Goal: Task Accomplishment & Management: Complete application form

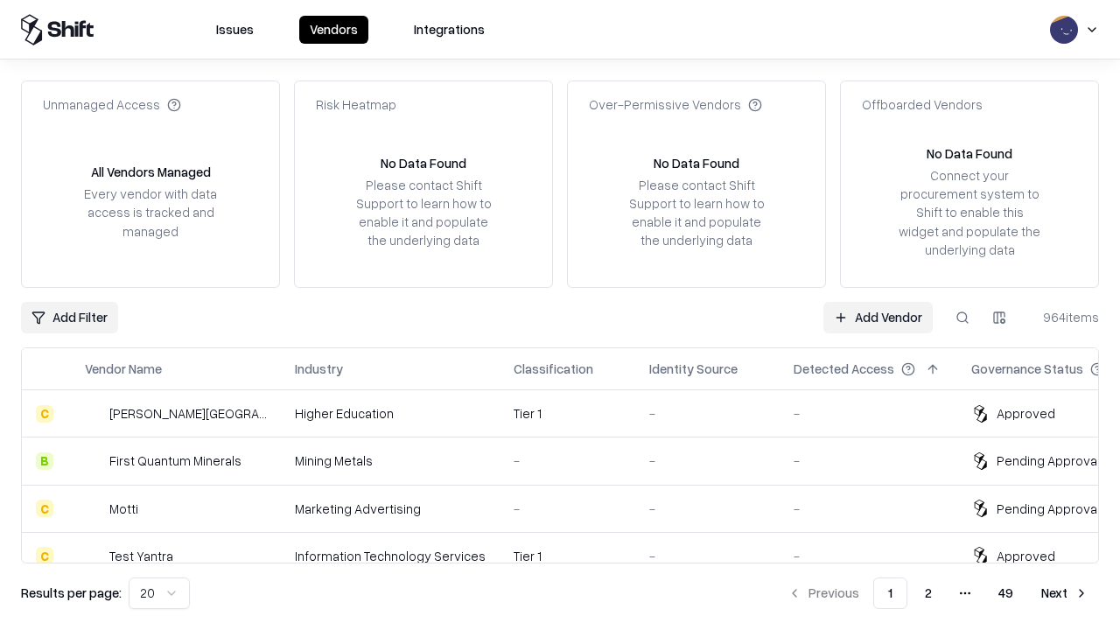
click at [878, 317] on link "Add Vendor" at bounding box center [877, 318] width 109 height 32
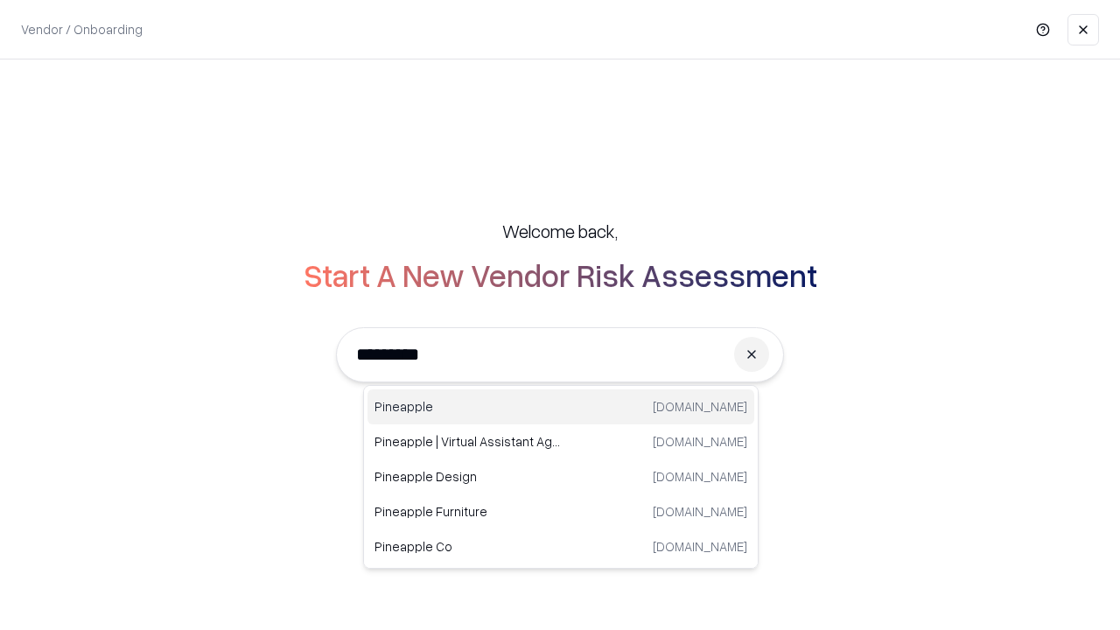
click at [561, 407] on div "Pineapple [DOMAIN_NAME]" at bounding box center [561, 406] width 387 height 35
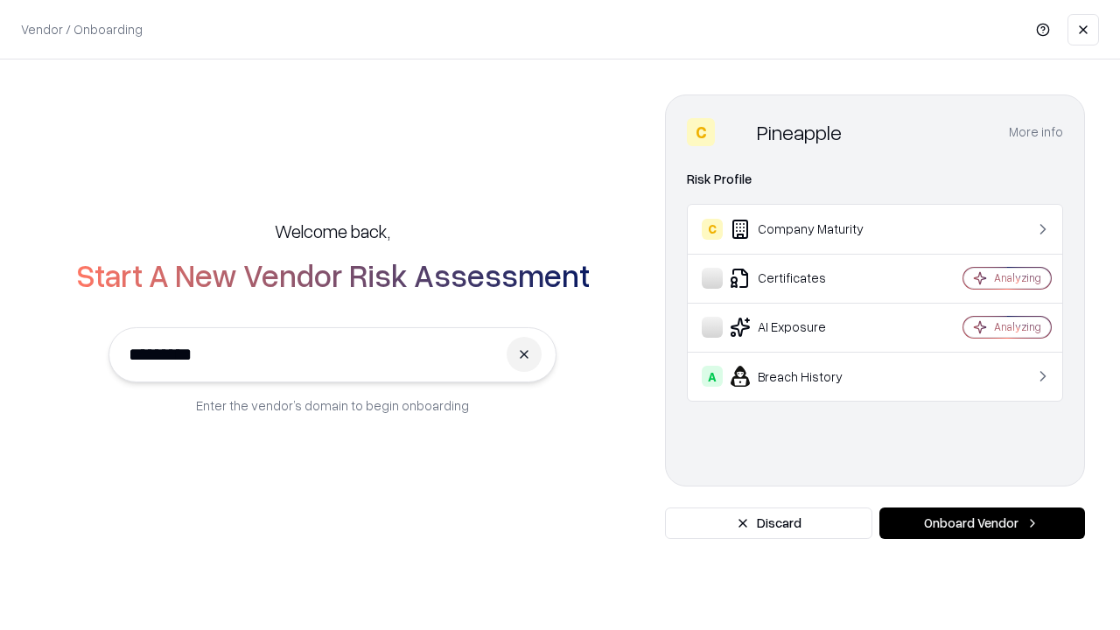
type input "*********"
click at [982, 523] on button "Onboard Vendor" at bounding box center [982, 524] width 206 height 32
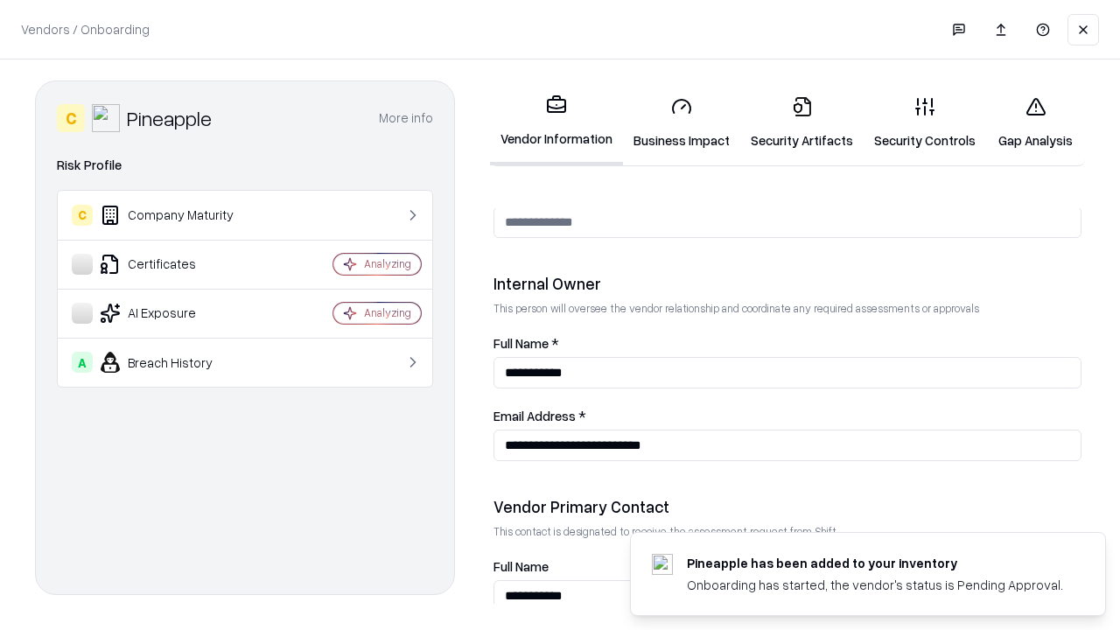
scroll to position [907, 0]
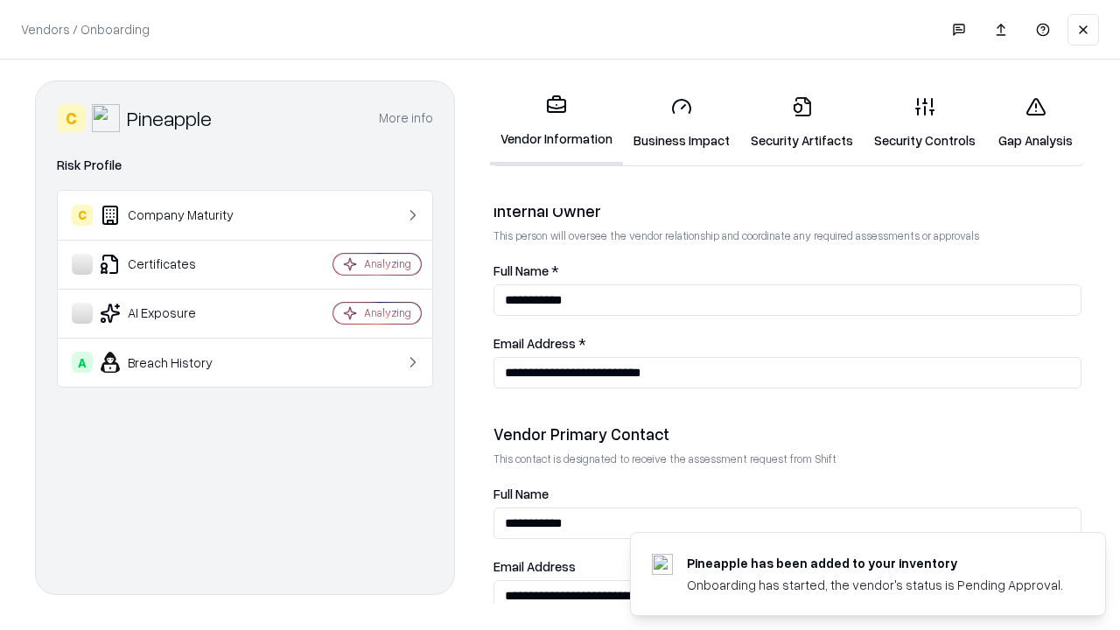
click at [682, 123] on link "Business Impact" at bounding box center [681, 122] width 117 height 81
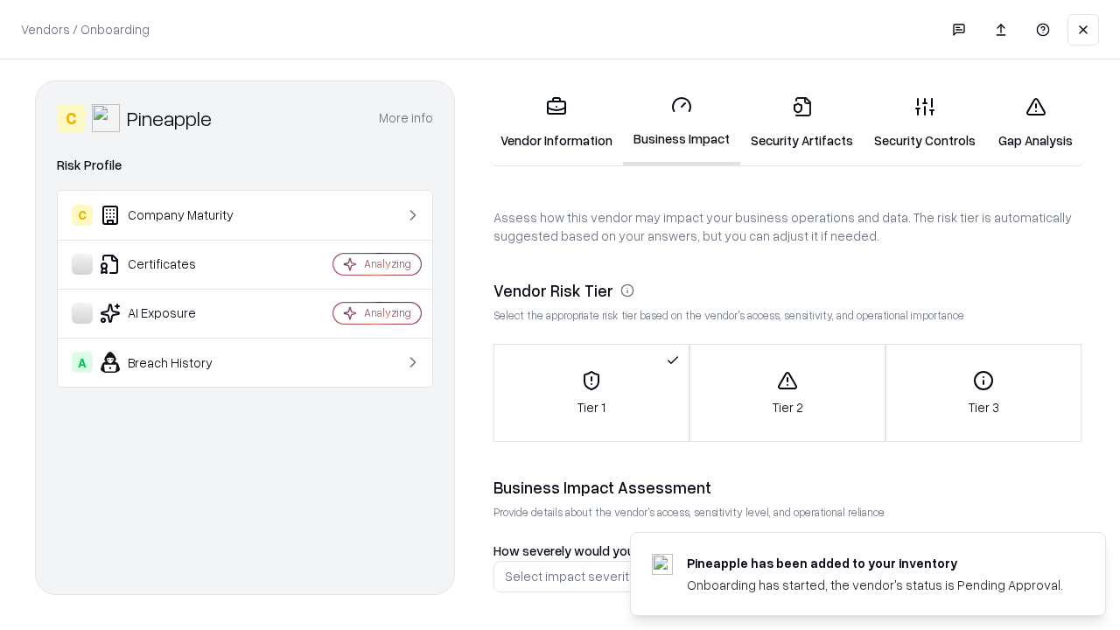
click at [802, 123] on link "Security Artifacts" at bounding box center [801, 122] width 123 height 81
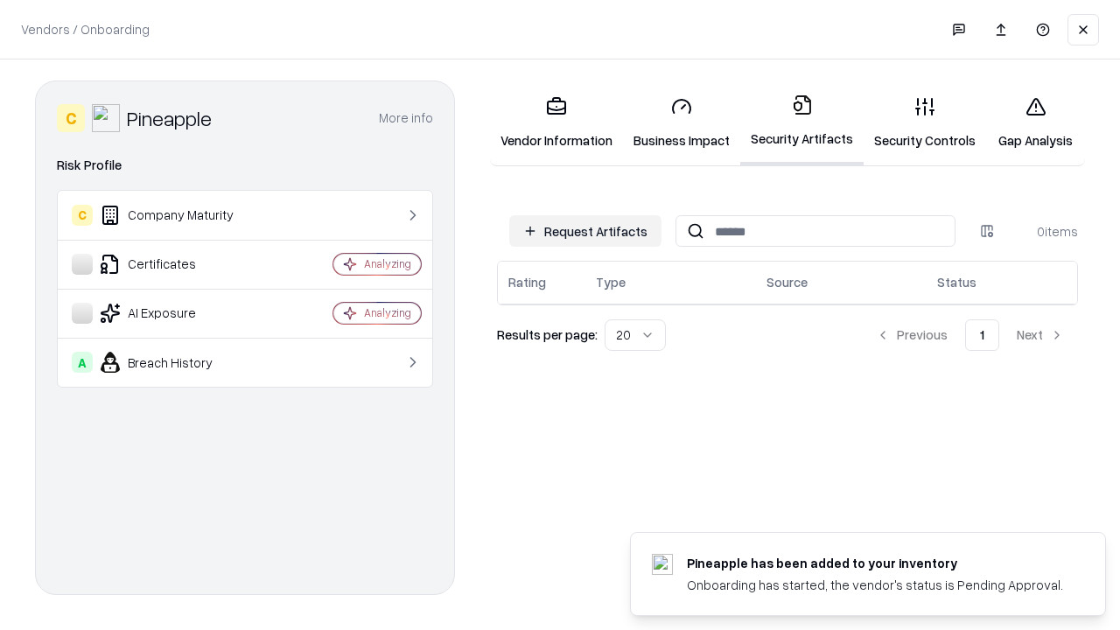
click at [585, 231] on button "Request Artifacts" at bounding box center [585, 231] width 152 height 32
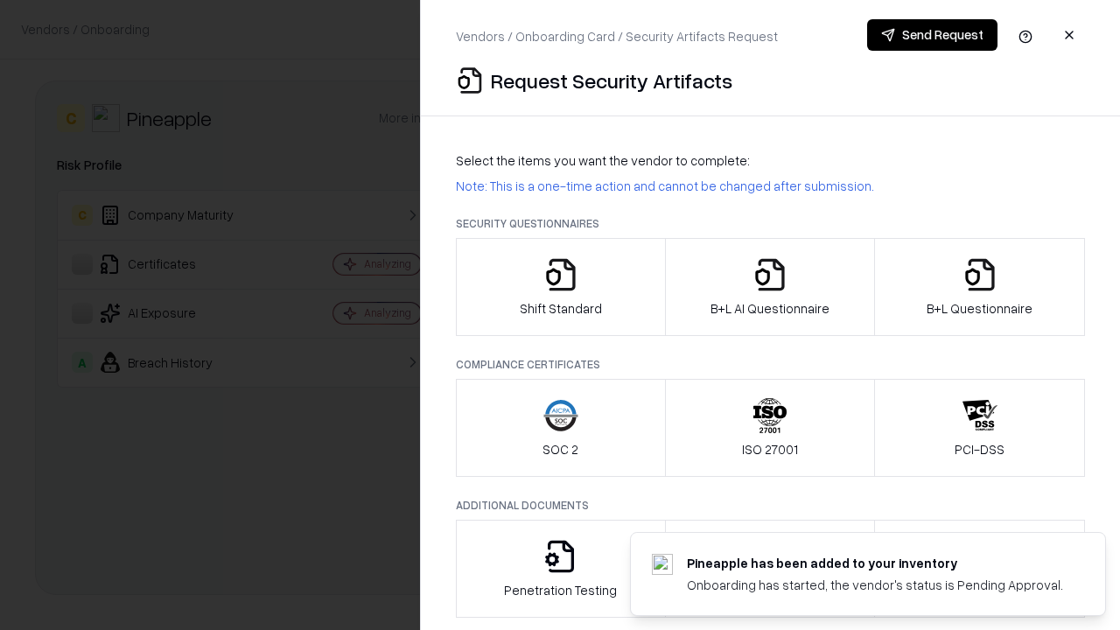
click at [560, 287] on icon "button" at bounding box center [560, 274] width 35 height 35
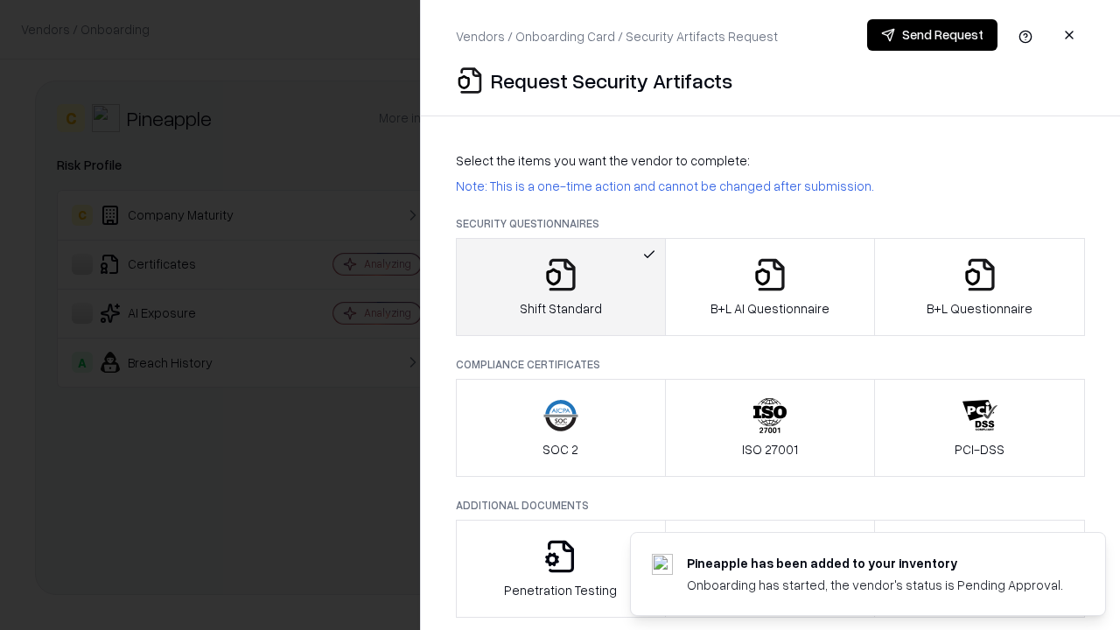
click at [932, 35] on button "Send Request" at bounding box center [932, 35] width 130 height 32
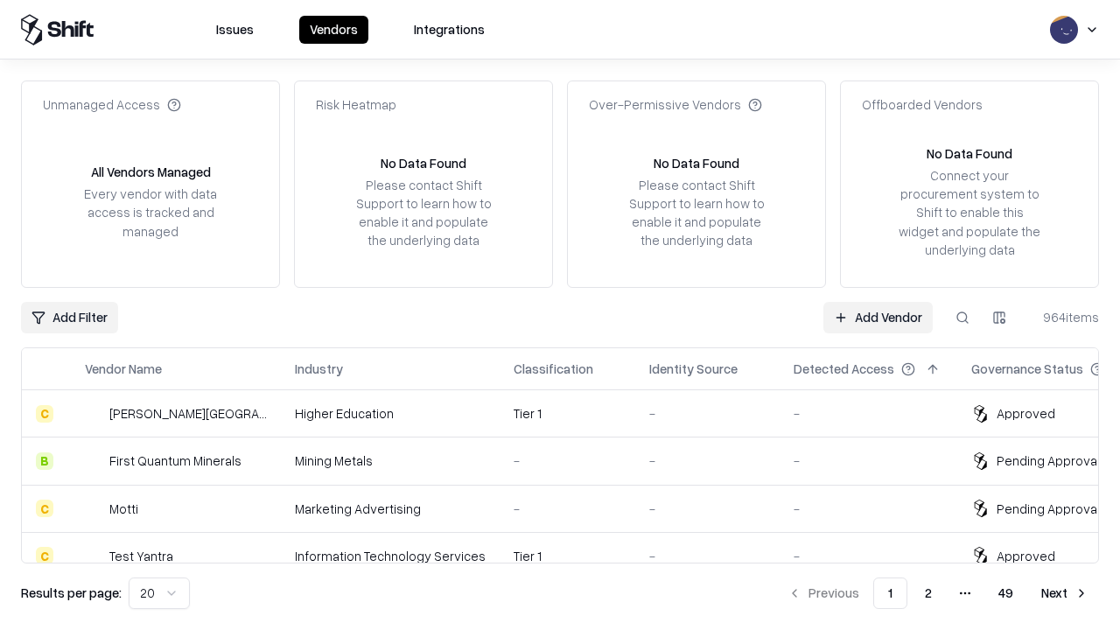
click at [963, 317] on button at bounding box center [963, 318] width 32 height 32
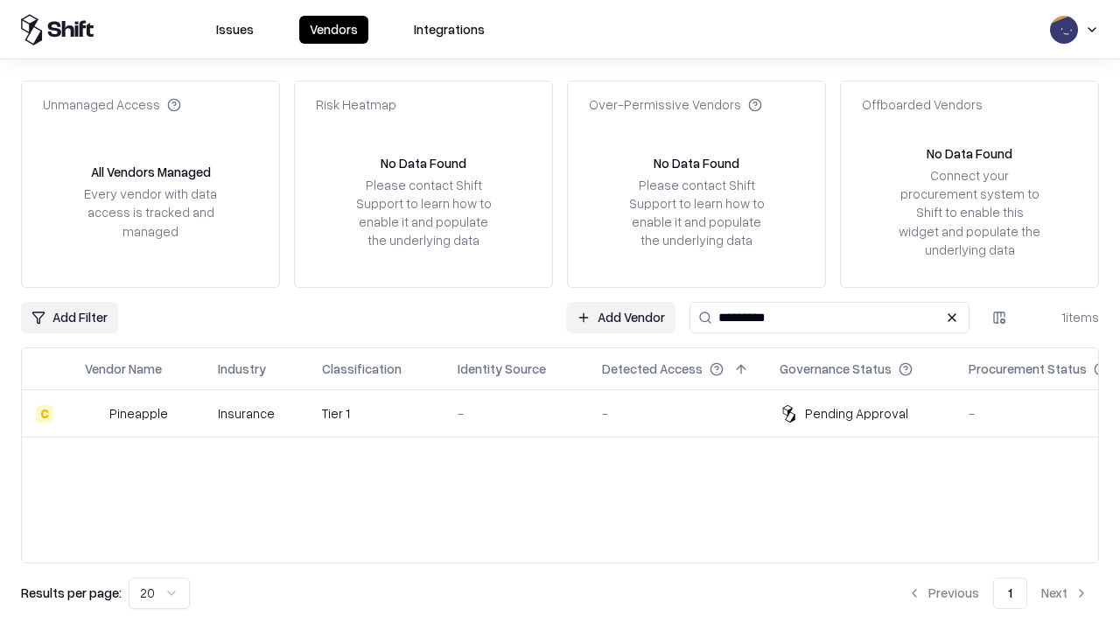
type input "*********"
click at [571, 413] on div "-" at bounding box center [516, 413] width 116 height 18
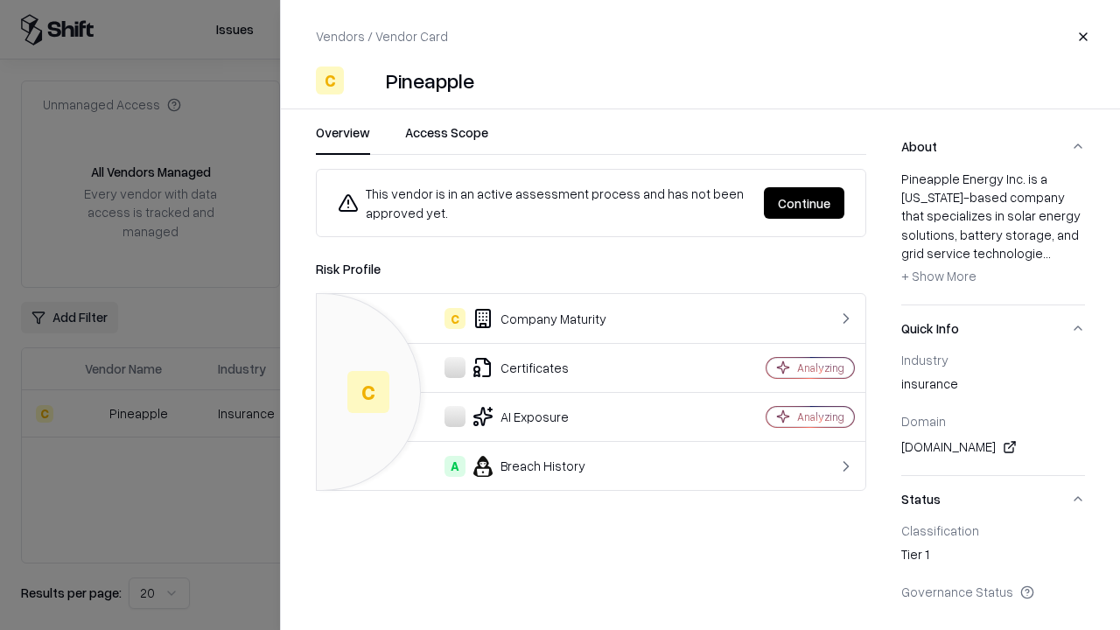
click at [804, 203] on button "Continue" at bounding box center [804, 203] width 81 height 32
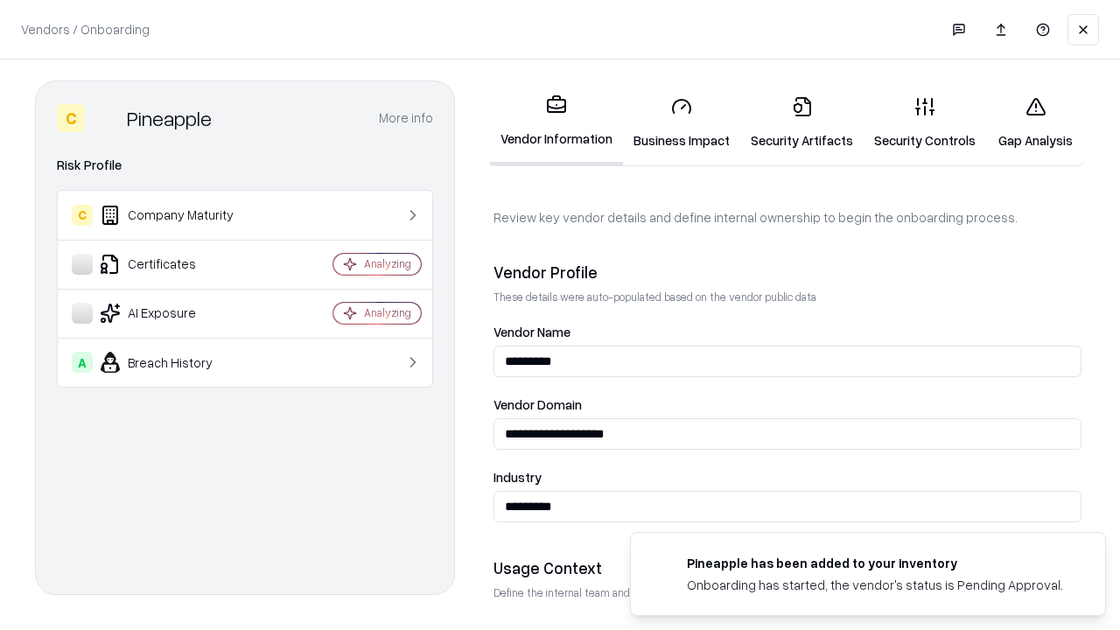
click at [802, 123] on link "Security Artifacts" at bounding box center [801, 122] width 123 height 81
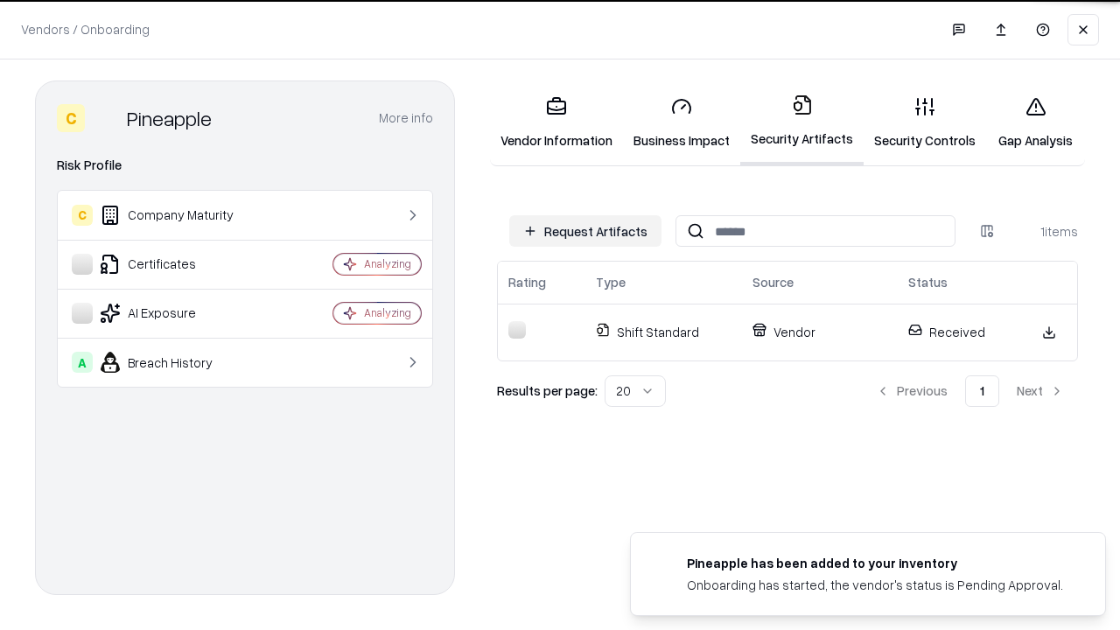
click at [925, 123] on link "Security Controls" at bounding box center [925, 122] width 123 height 81
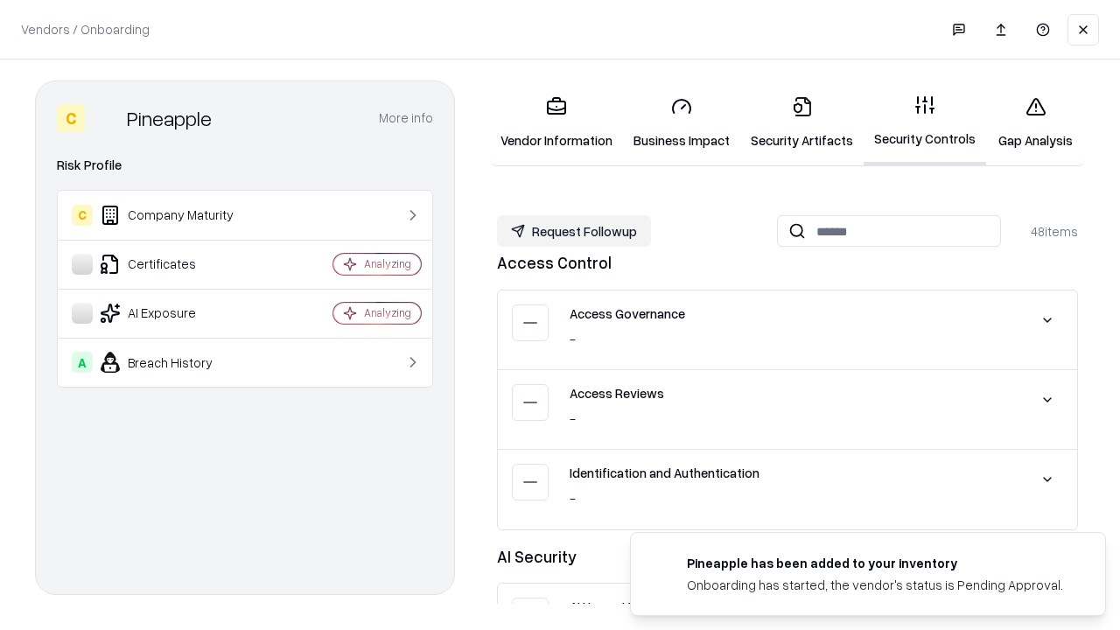
click at [574, 231] on button "Request Followup" at bounding box center [574, 231] width 154 height 32
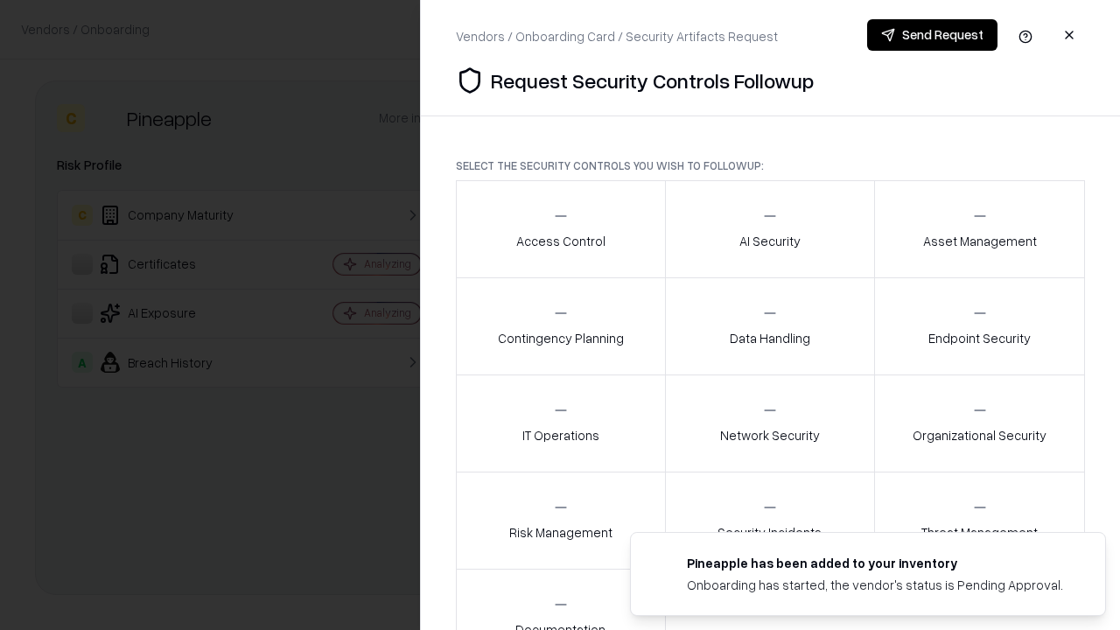
click at [560, 229] on div "Access Control" at bounding box center [560, 228] width 89 height 43
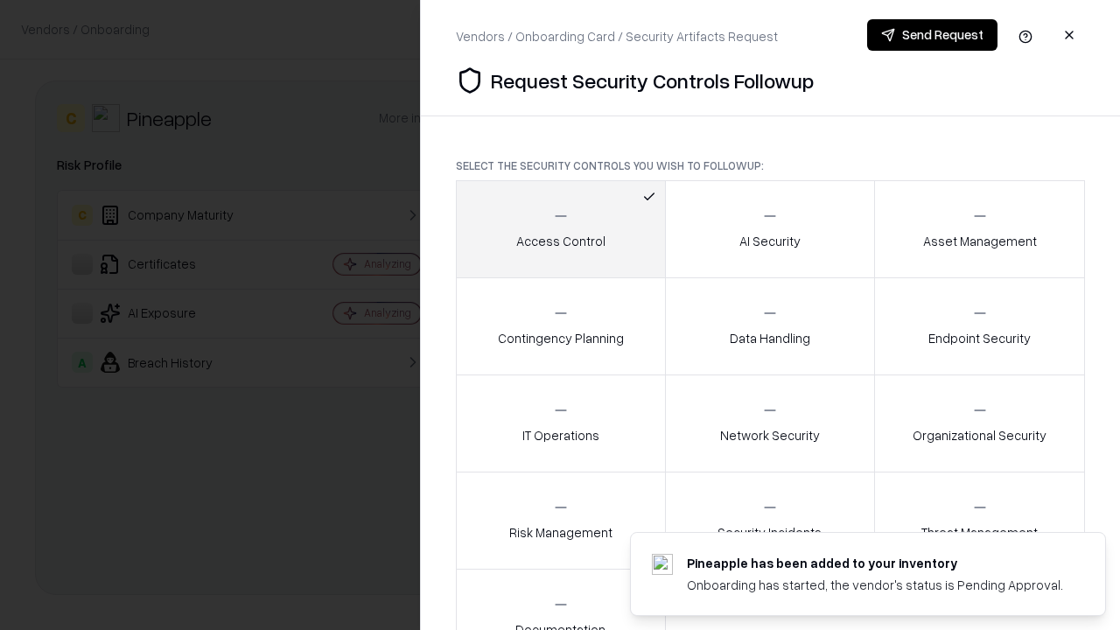
click at [932, 35] on button "Send Request" at bounding box center [932, 35] width 130 height 32
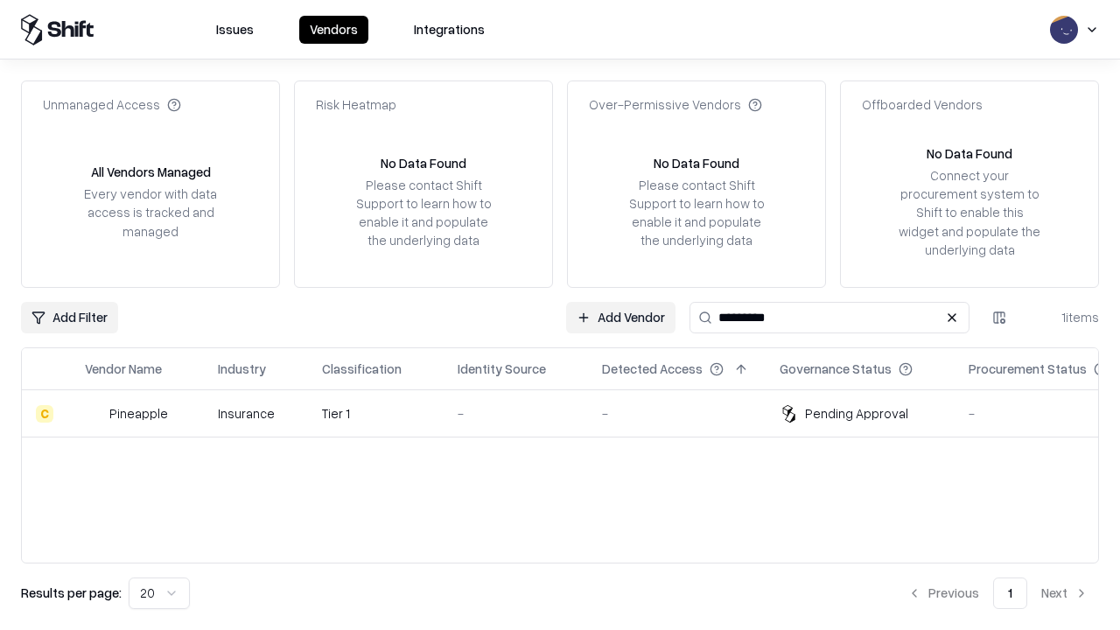
type input "*********"
click at [571, 413] on div "-" at bounding box center [516, 413] width 116 height 18
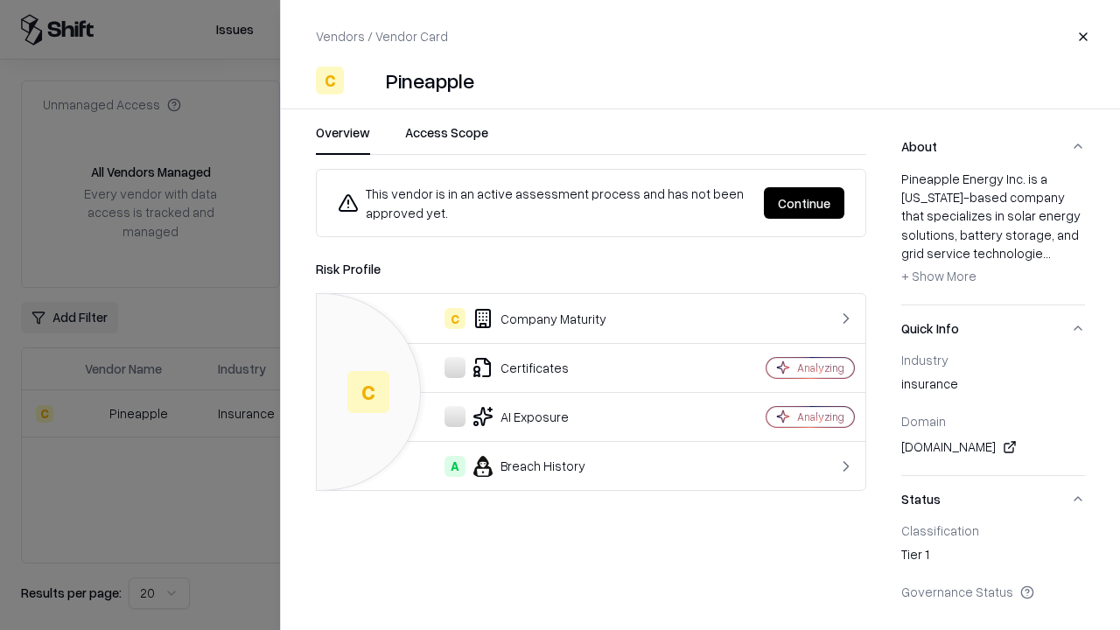
click at [804, 203] on button "Continue" at bounding box center [804, 203] width 81 height 32
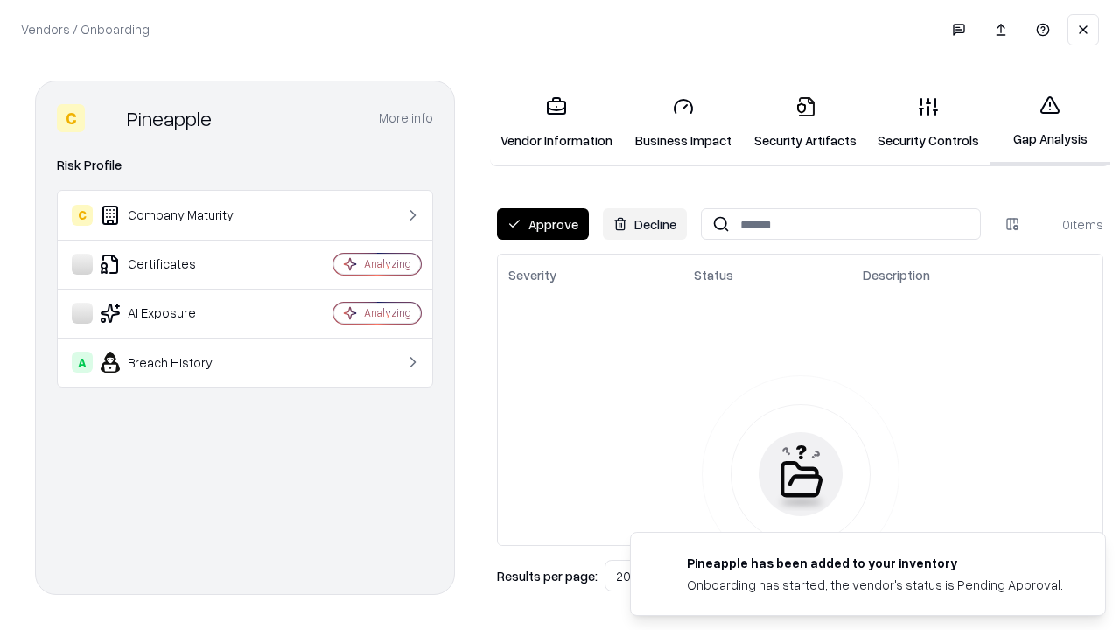
click at [543, 224] on button "Approve" at bounding box center [543, 224] width 92 height 32
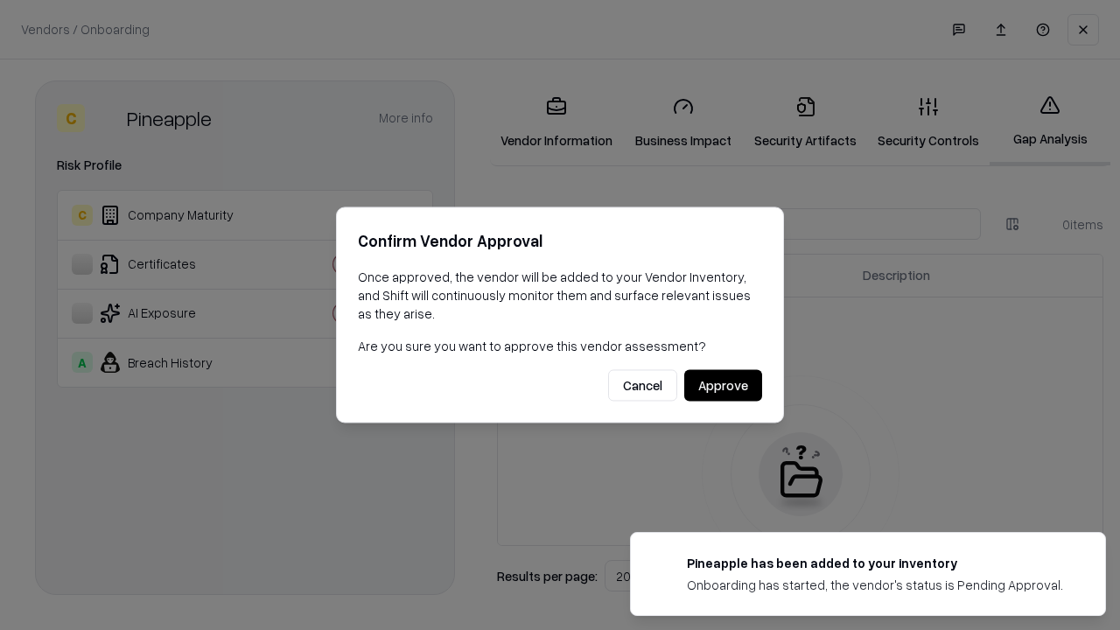
click at [723, 385] on button "Approve" at bounding box center [723, 386] width 78 height 32
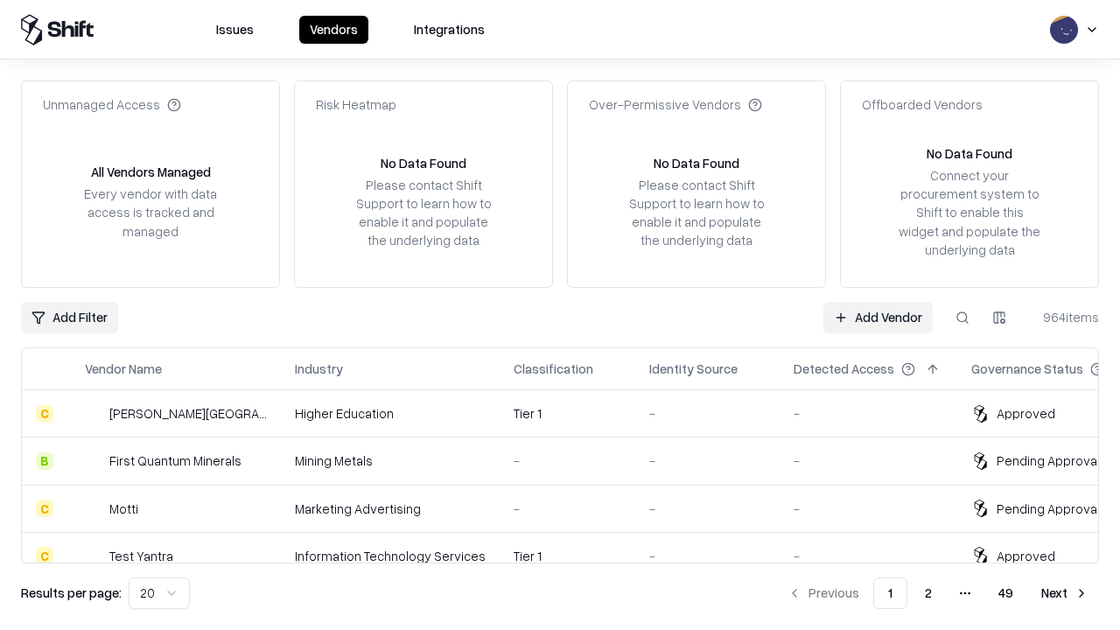
type input "*********"
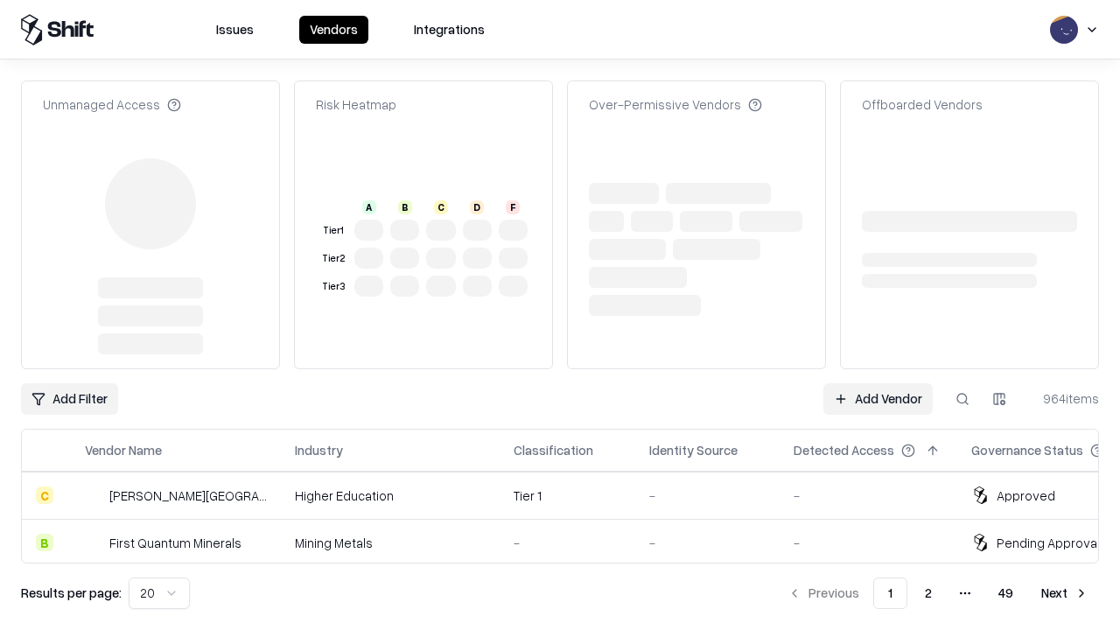
click at [878, 383] on link "Add Vendor" at bounding box center [877, 399] width 109 height 32
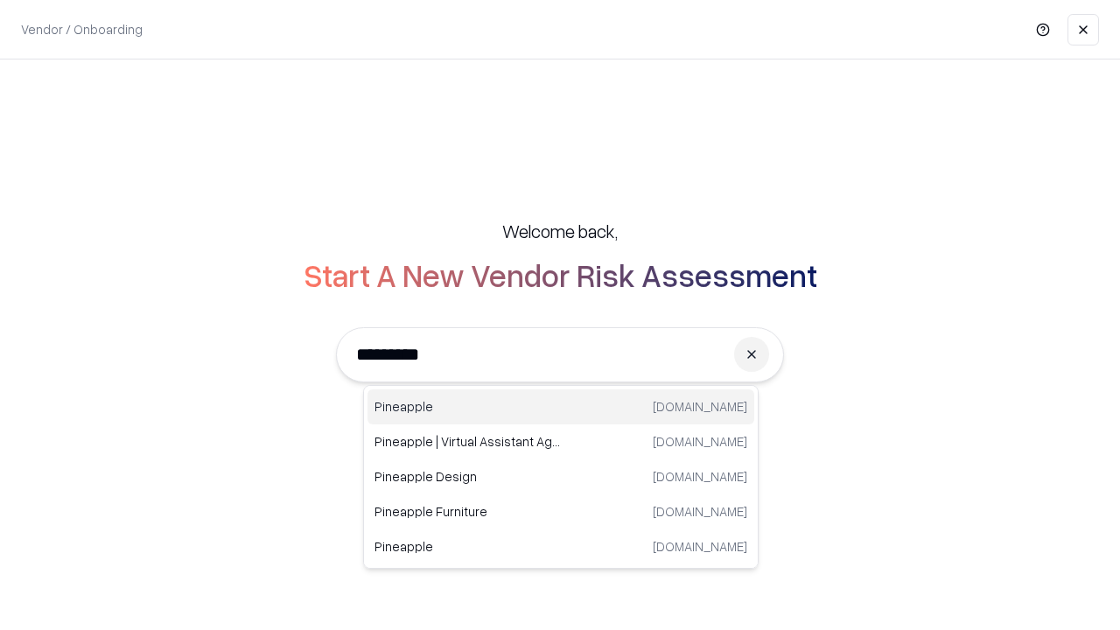
click at [561, 407] on div "Pineapple [DOMAIN_NAME]" at bounding box center [561, 406] width 387 height 35
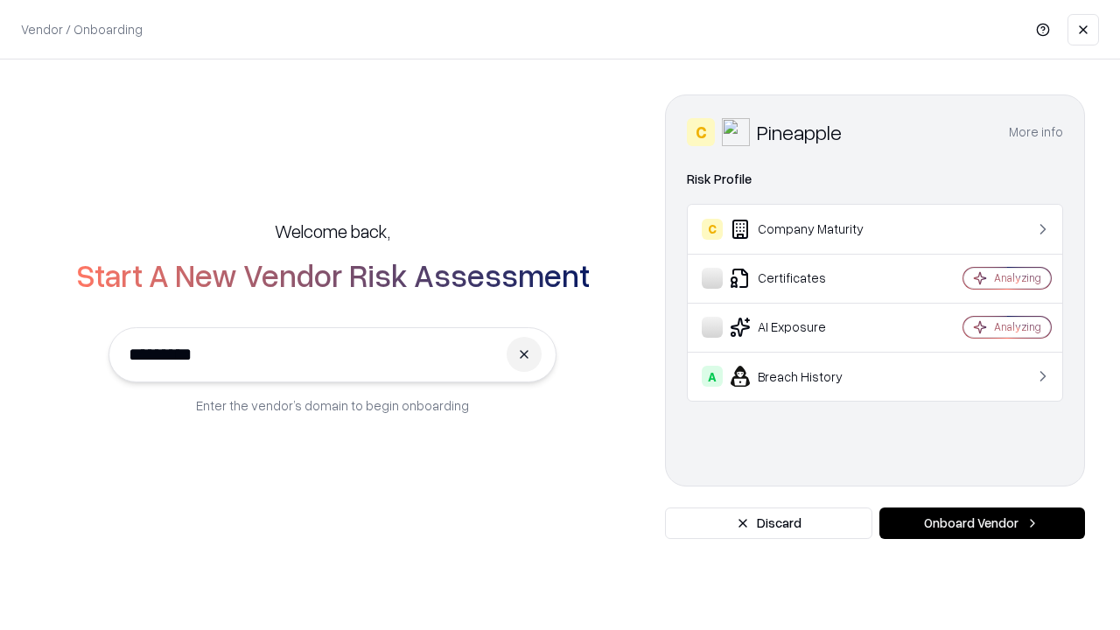
type input "*********"
click at [982, 523] on button "Onboard Vendor" at bounding box center [982, 524] width 206 height 32
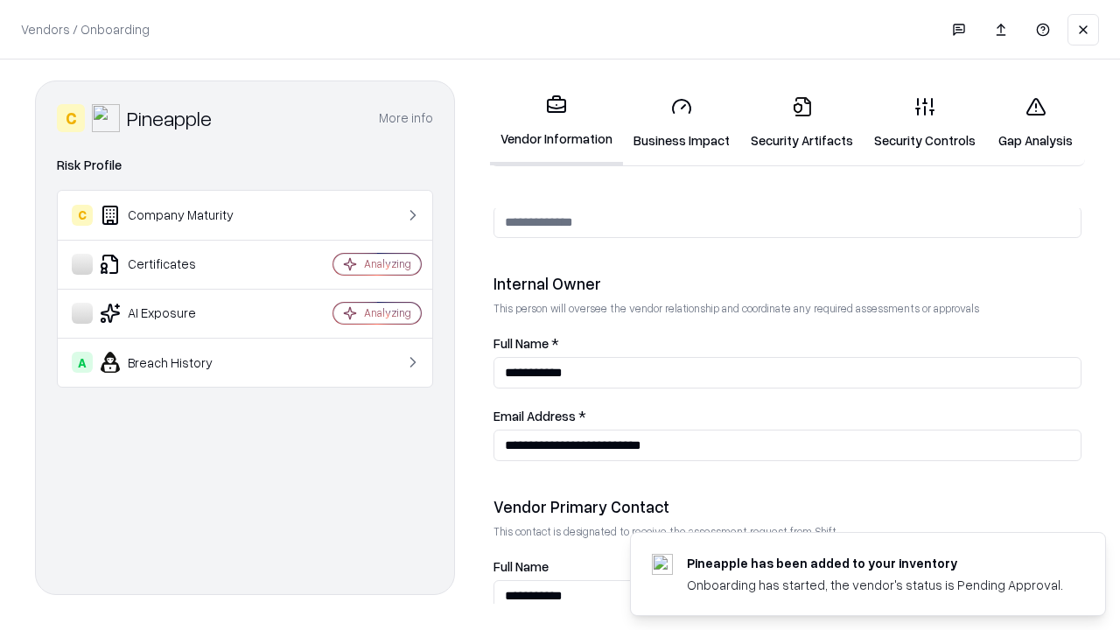
scroll to position [907, 0]
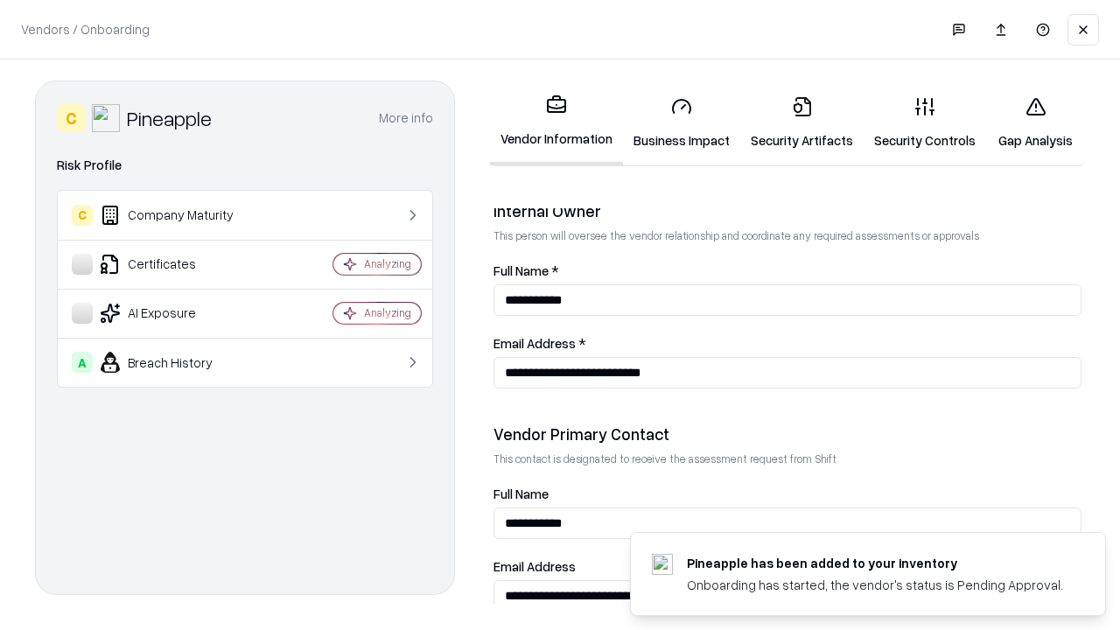
click at [1035, 123] on link "Gap Analysis" at bounding box center [1035, 122] width 99 height 81
